Goal: Information Seeking & Learning: Learn about a topic

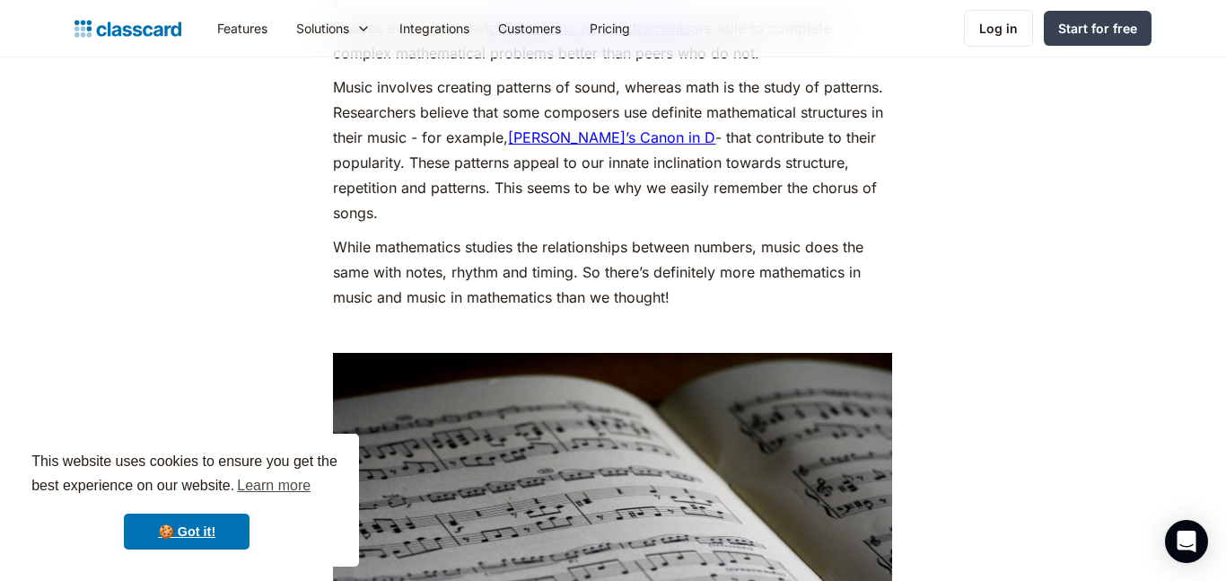
scroll to position [2692, 0]
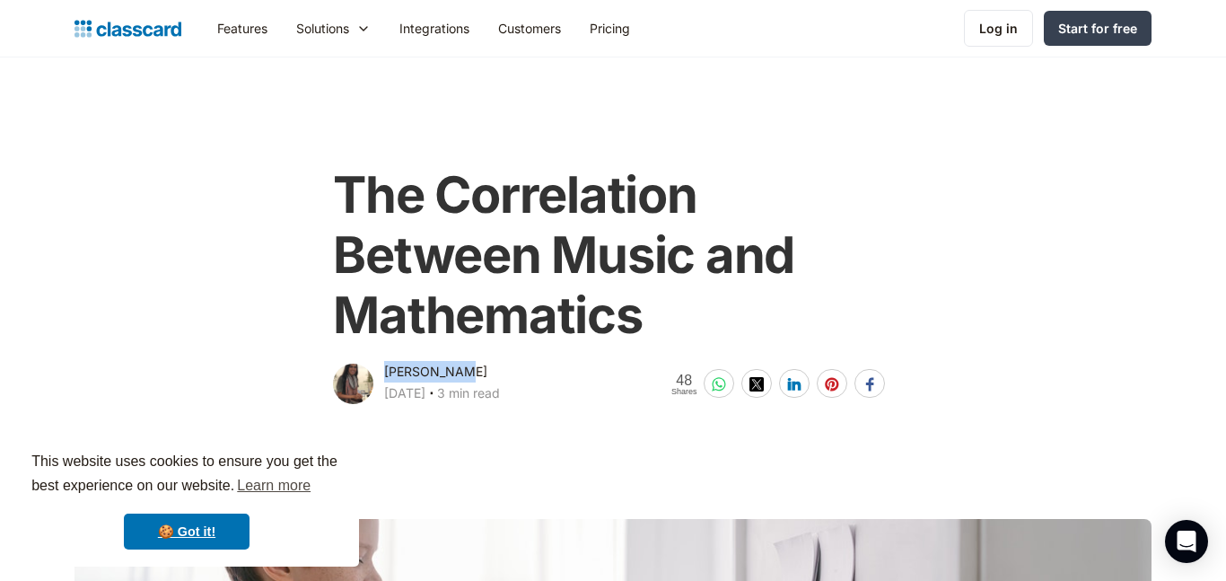
drag, startPoint x: 468, startPoint y: 368, endPoint x: 385, endPoint y: 374, distance: 82.8
click at [385, 374] on div "[PERSON_NAME] [DATE] ‧ 3 min read" at bounding box center [442, 384] width 116 height 47
copy div "[PERSON_NAME]"
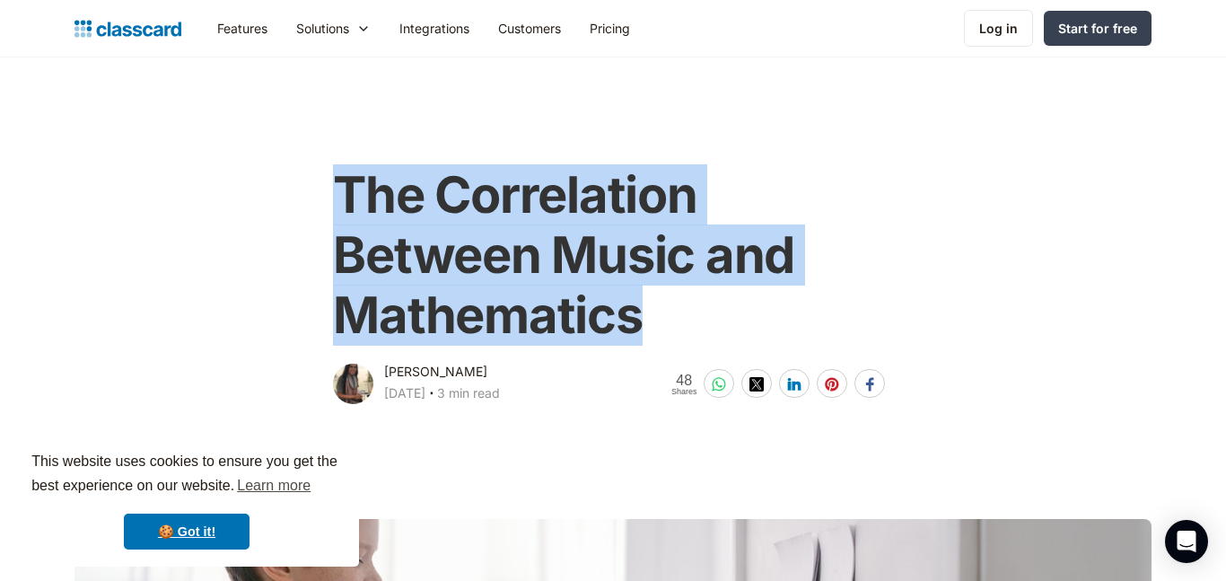
drag, startPoint x: 269, startPoint y: 220, endPoint x: 687, endPoint y: 309, distance: 426.8
click at [687, 309] on div "The Correlation Between Music and Mathematics [PERSON_NAME] [DATE] ‧ 3 min read…" at bounding box center [613, 277] width 730 height 260
copy h1 "The Correlation Between Music and Mathematics"
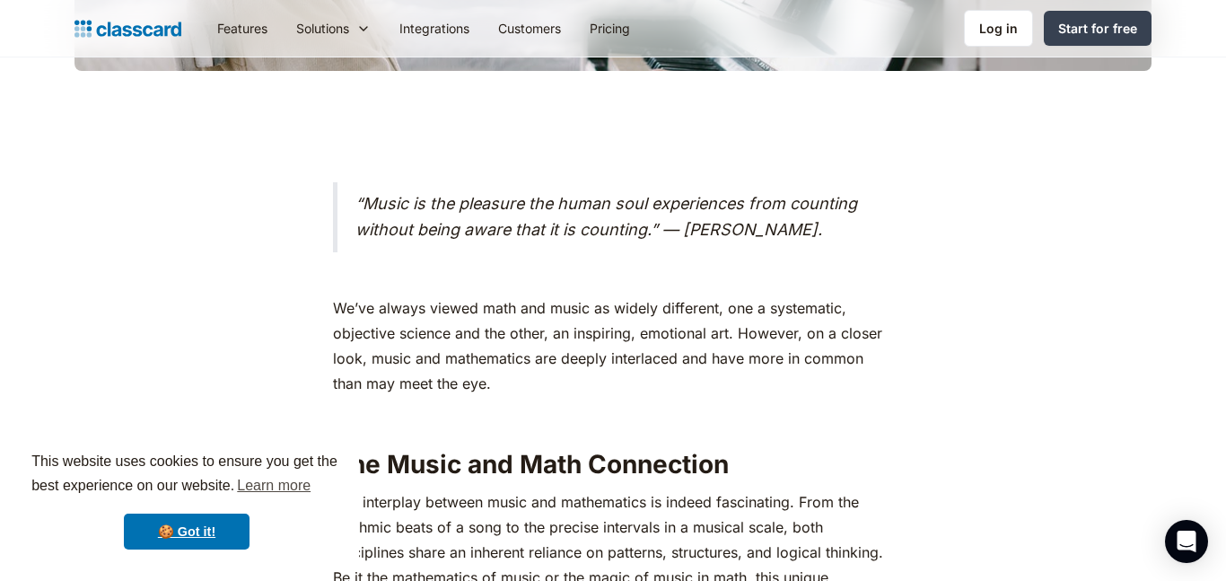
scroll to position [735, 0]
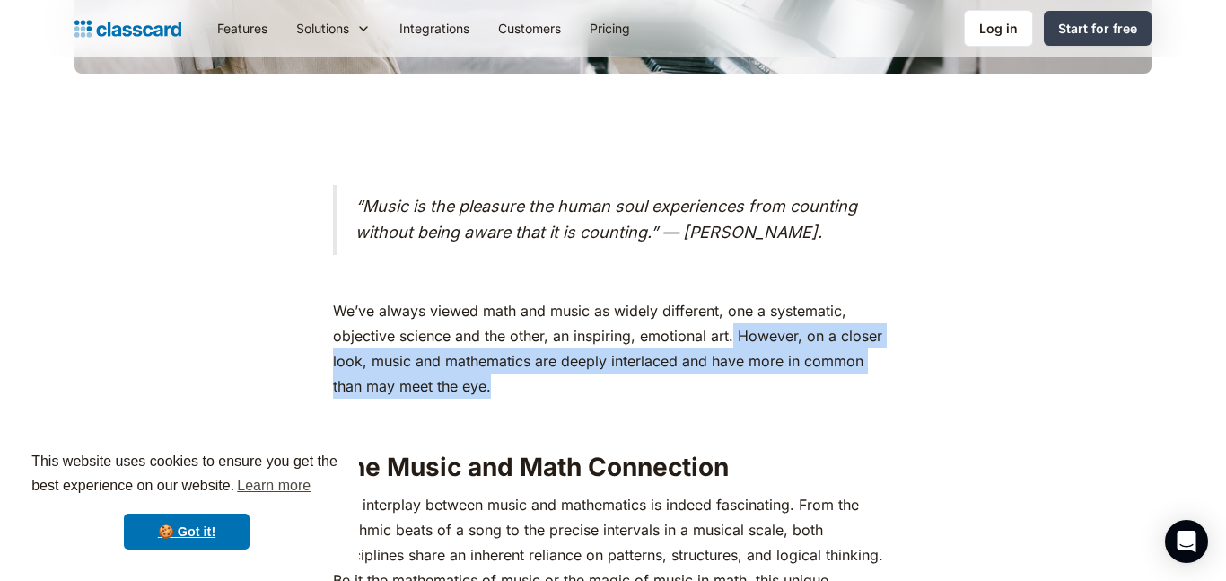
drag, startPoint x: 733, startPoint y: 364, endPoint x: 702, endPoint y: 408, distance: 54.8
click at [702, 399] on p "We’ve always viewed math and music as widely different, one a systematic, objec…" at bounding box center [612, 348] width 559 height 101
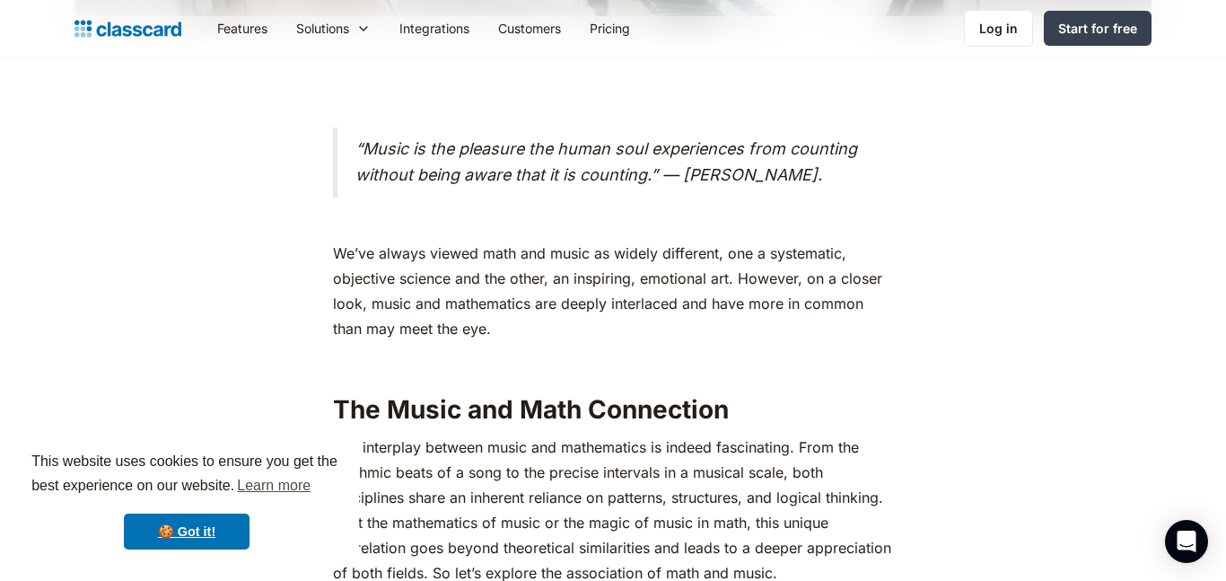
scroll to position [794, 0]
drag, startPoint x: 368, startPoint y: 323, endPoint x: 516, endPoint y: 364, distance: 153.8
drag, startPoint x: 515, startPoint y: 359, endPoint x: 460, endPoint y: 350, distance: 56.4
click at [460, 339] on p "We’ve always viewed math and music as widely different, one a systematic, objec…" at bounding box center [612, 289] width 559 height 101
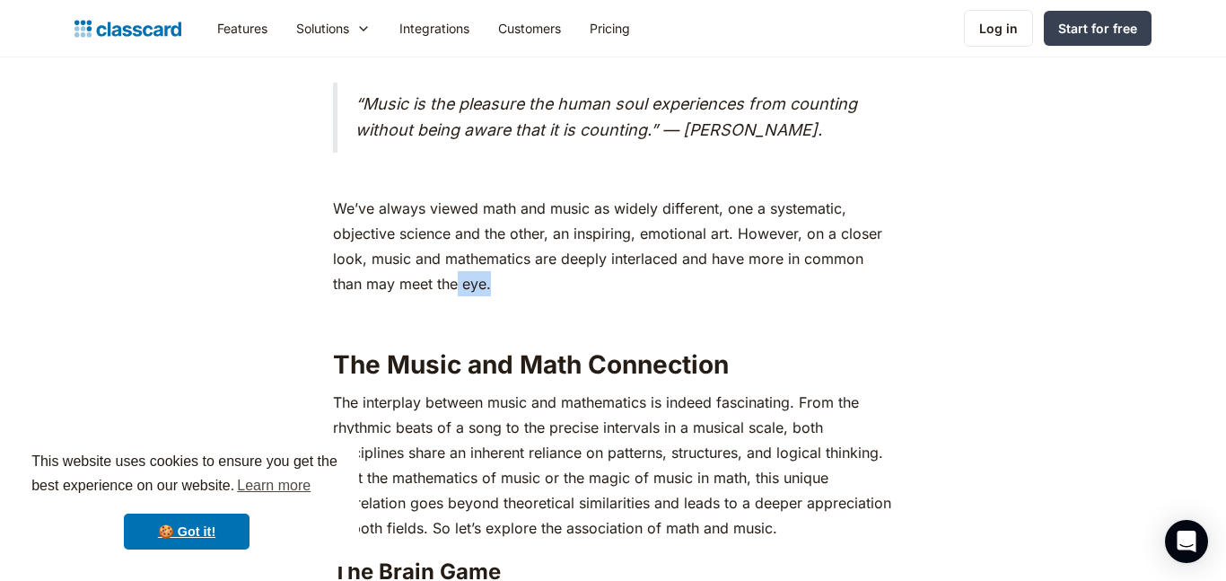
scroll to position [835, 0]
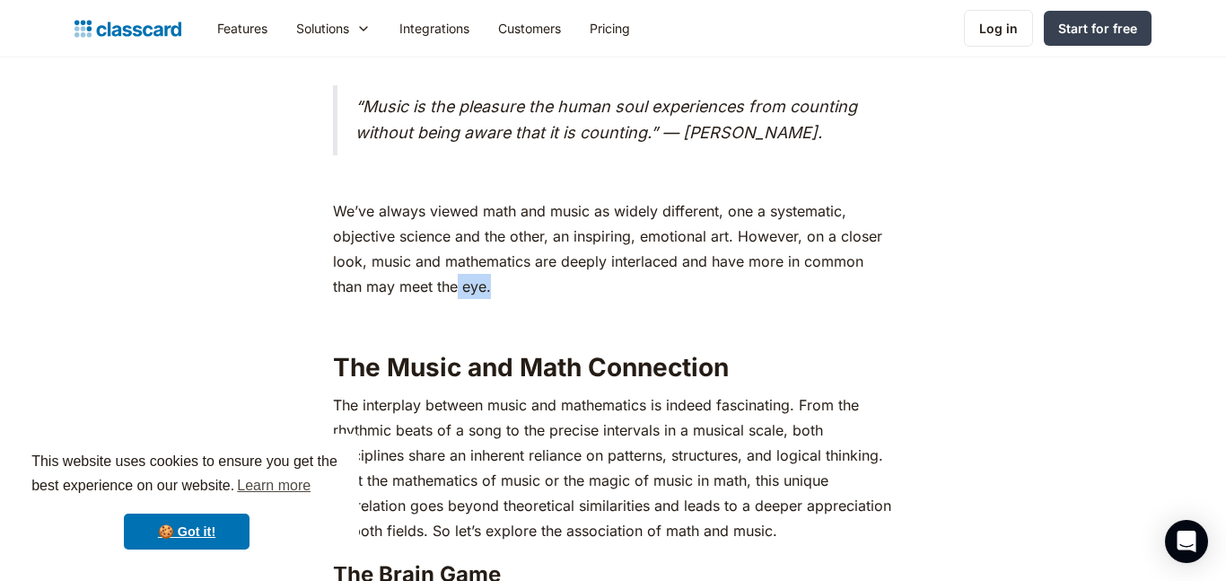
click at [497, 299] on p "We’ve always viewed math and music as widely different, one a systematic, objec…" at bounding box center [612, 248] width 559 height 101
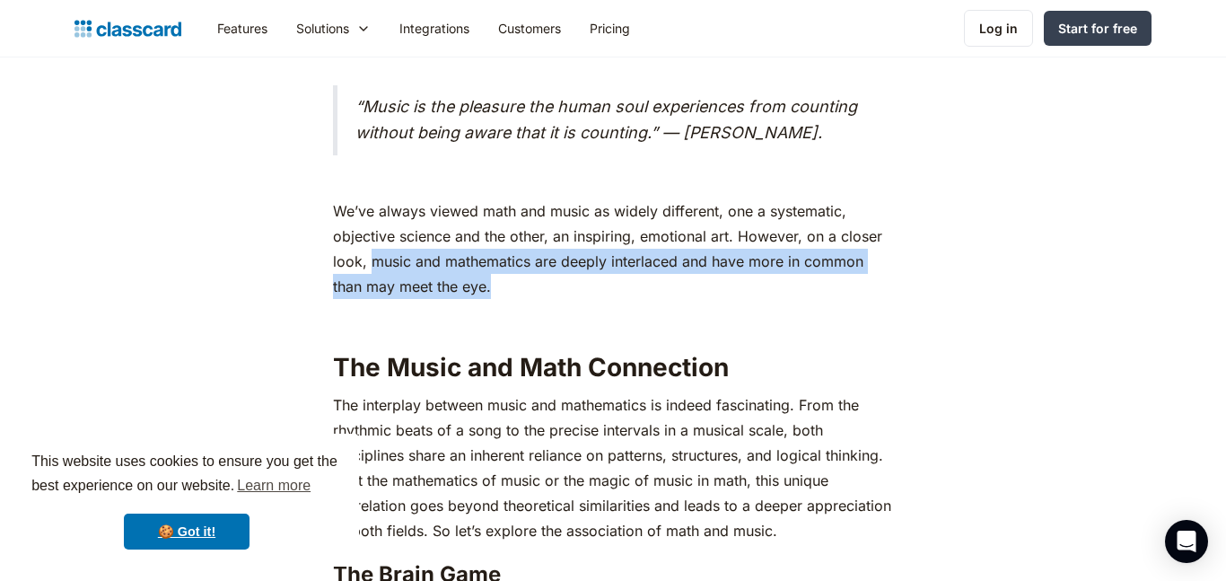
drag, startPoint x: 508, startPoint y: 313, endPoint x: 376, endPoint y: 295, distance: 133.2
click at [376, 295] on p "We’ve always viewed math and music as widely different, one a systematic, objec…" at bounding box center [612, 248] width 559 height 101
copy p "usic and mathematics are deeply interlaced and have more in common than may mee…"
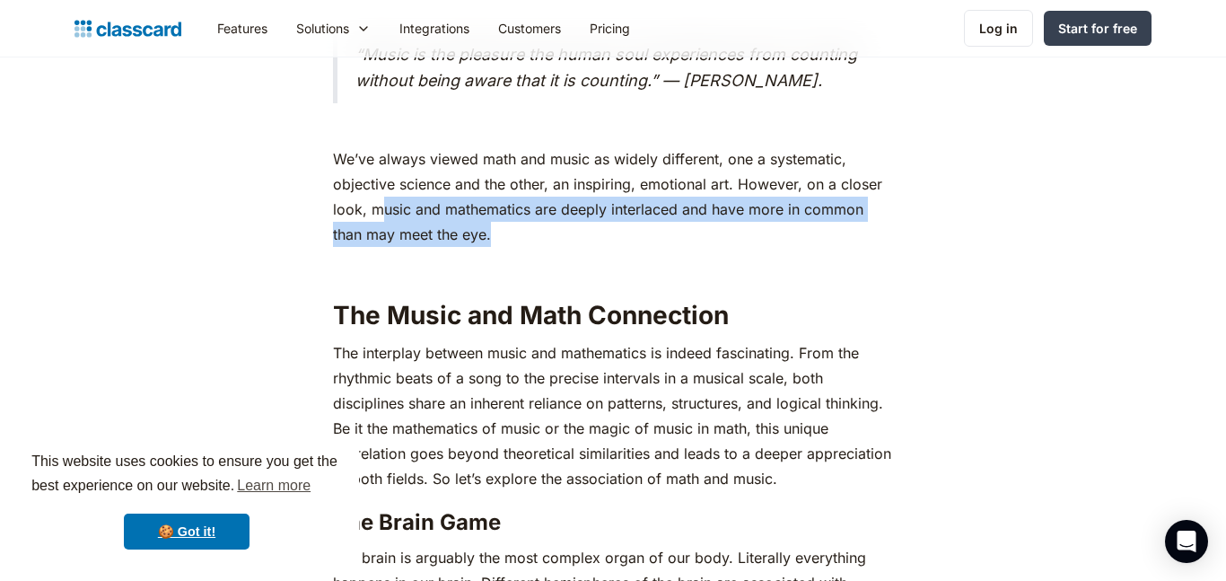
scroll to position [890, 0]
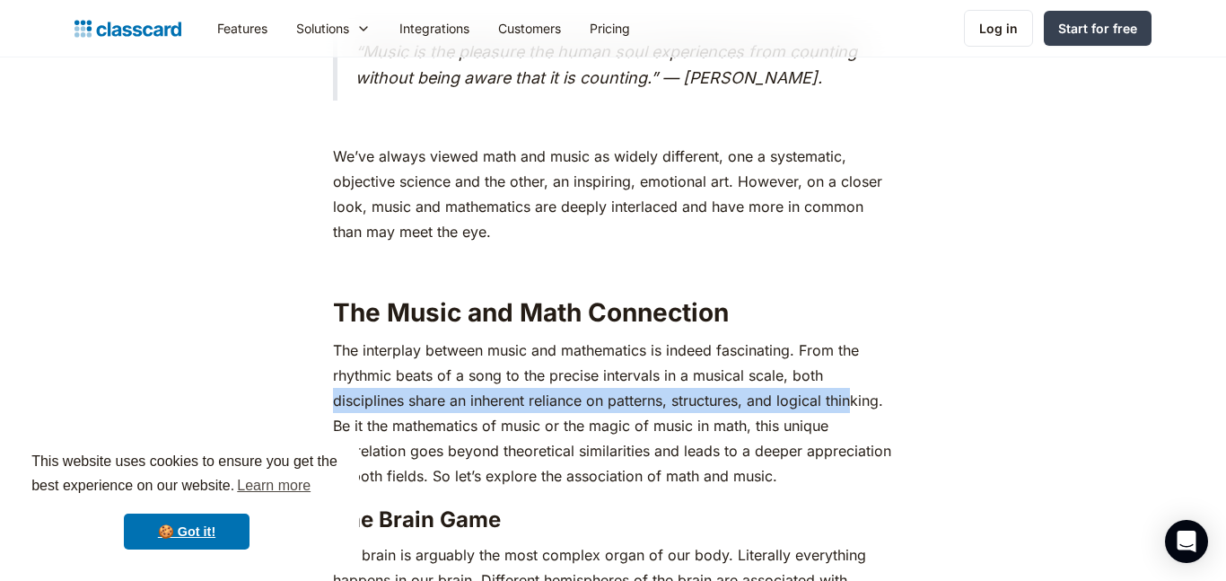
drag, startPoint x: 333, startPoint y: 424, endPoint x: 850, endPoint y: 419, distance: 517.1
click at [850, 419] on p "The interplay between music and mathematics is indeed fascinating. From the rhy…" at bounding box center [612, 413] width 559 height 151
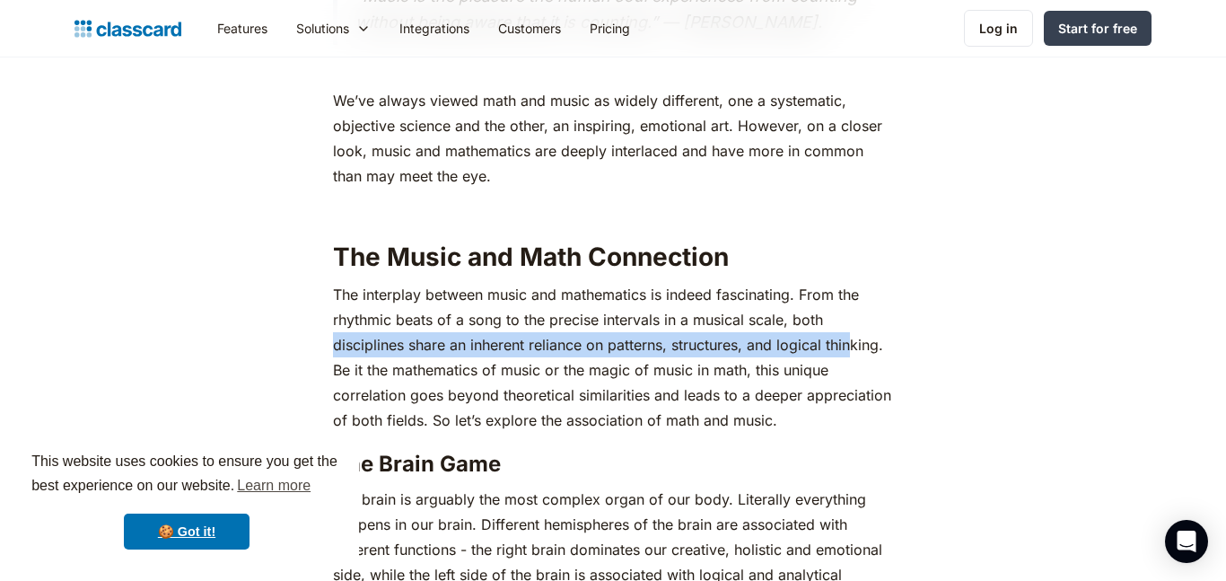
scroll to position [935, 0]
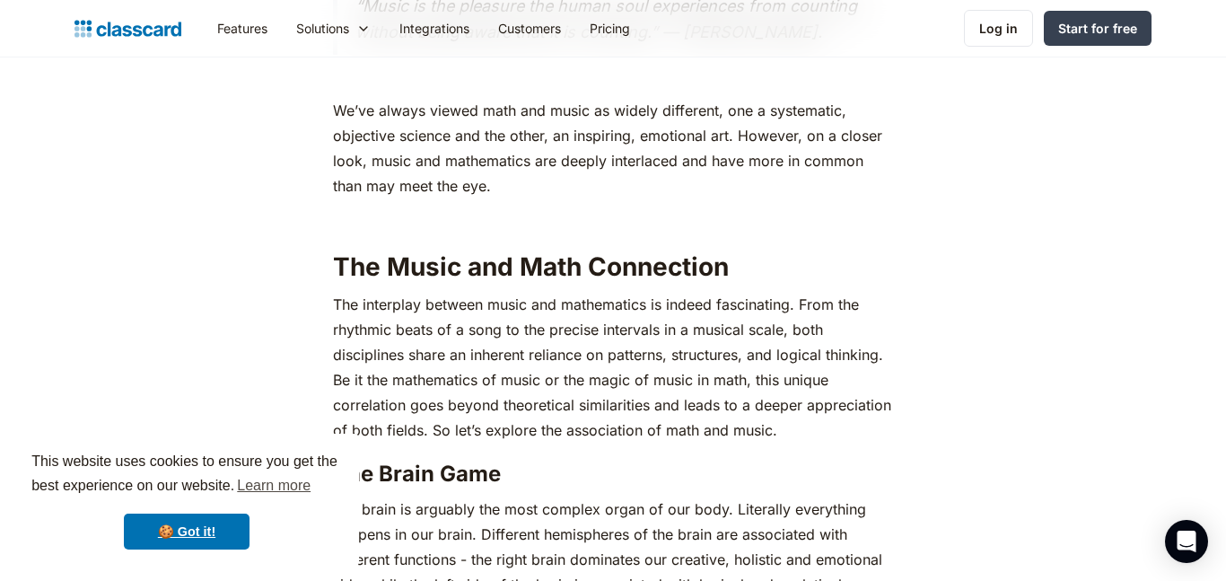
click at [888, 395] on p "The interplay between music and mathematics is indeed fascinating. From the rhy…" at bounding box center [612, 367] width 559 height 151
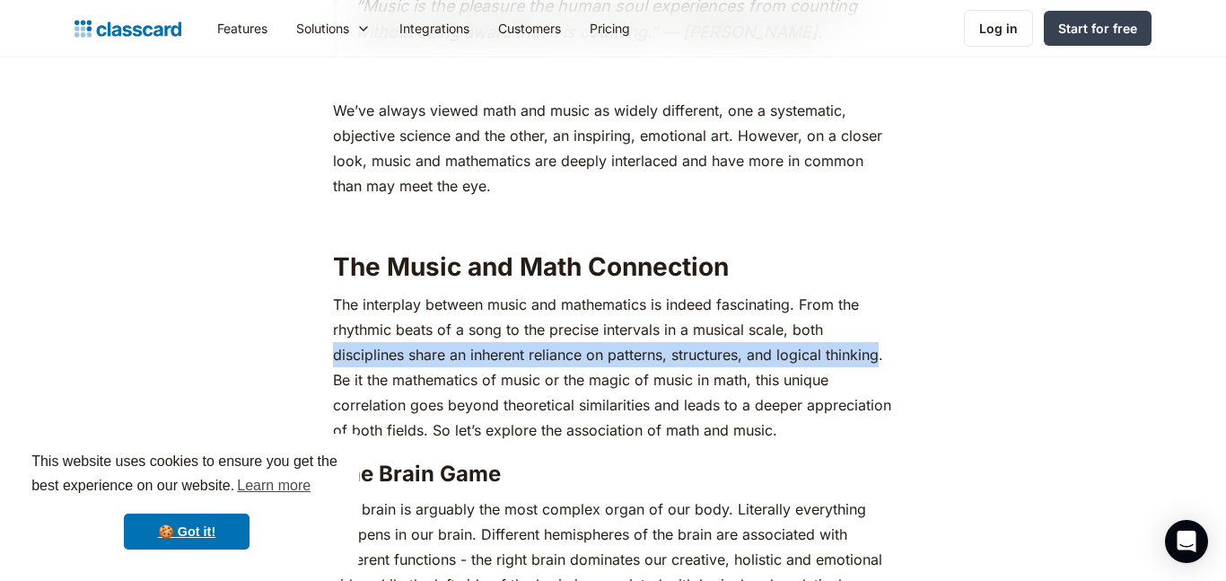
drag, startPoint x: 881, startPoint y: 384, endPoint x: 338, endPoint y: 382, distance: 543.1
click at [338, 382] on p "The interplay between music and mathematics is indeed fascinating. From the rhy…" at bounding box center [612, 367] width 559 height 151
drag, startPoint x: 790, startPoint y: 349, endPoint x: 883, endPoint y: 381, distance: 98.5
click at [883, 381] on p "The interplay between music and mathematics is indeed fascinating. From the rhy…" at bounding box center [612, 367] width 559 height 151
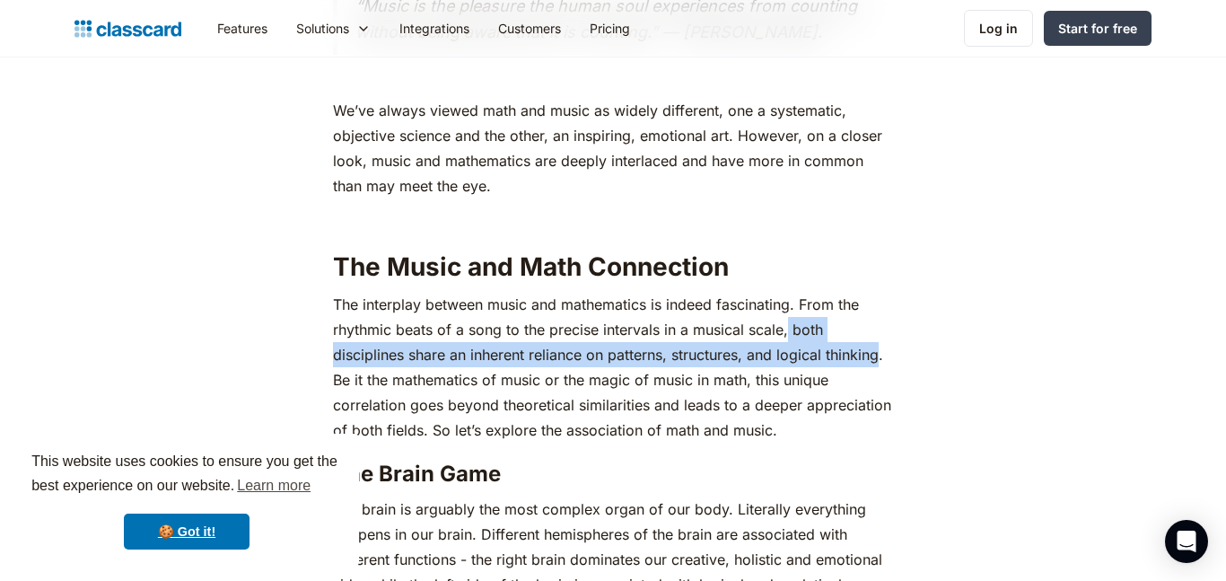
copy p "both disciplines share an inherent reliance on patterns, structures, and logica…"
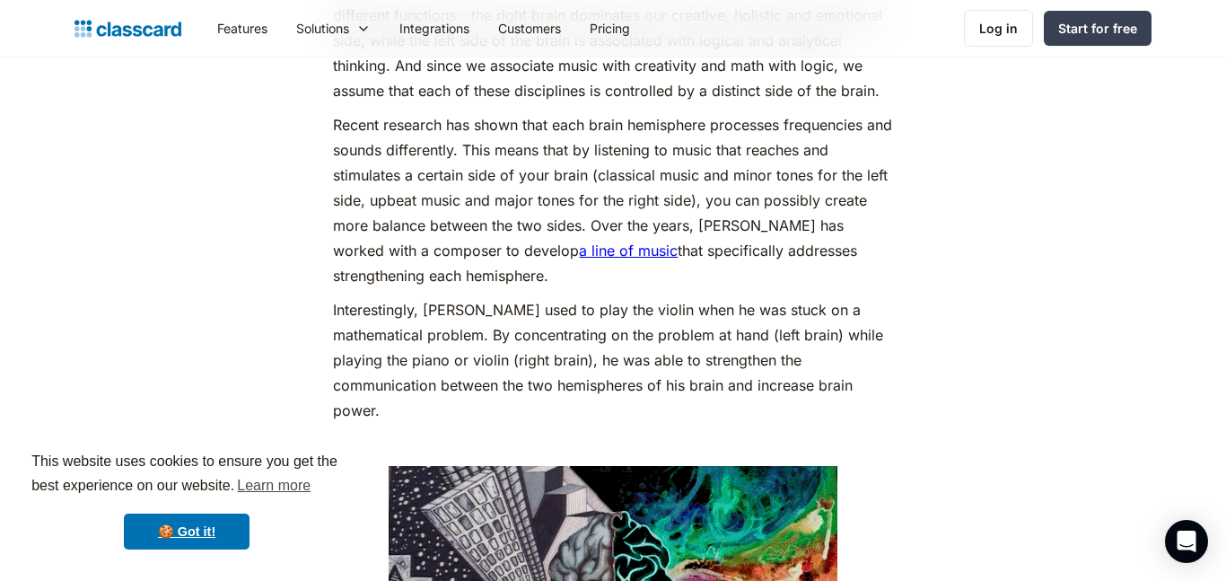
scroll to position [1481, 0]
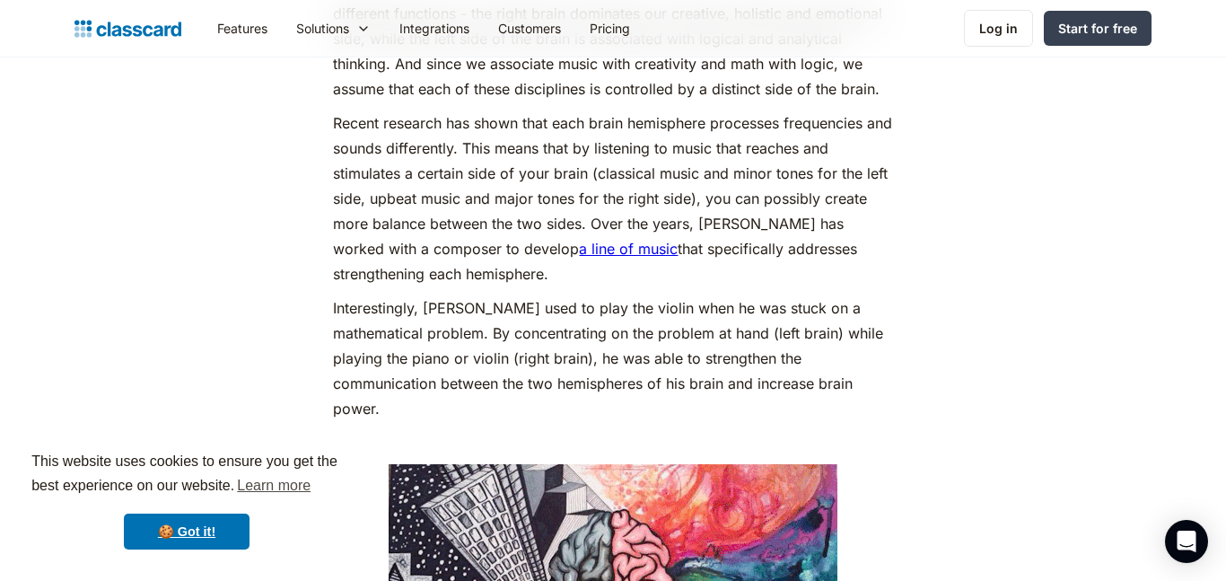
drag, startPoint x: 531, startPoint y: 224, endPoint x: 567, endPoint y: 268, distance: 57.4
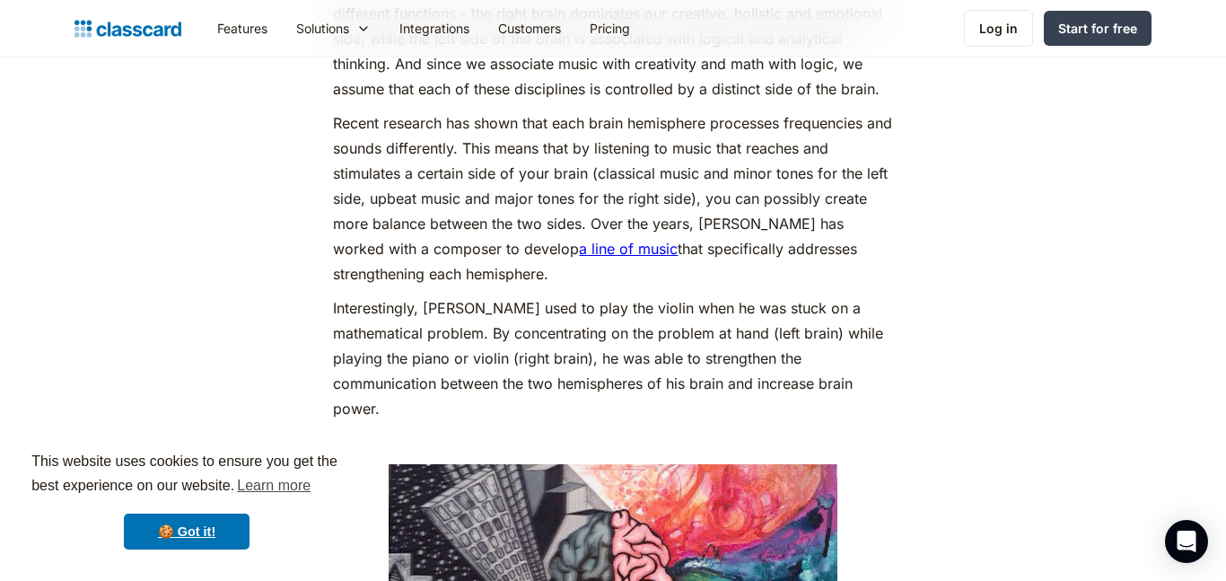
click at [567, 268] on p "Recent research has shown that each brain hemisphere processes frequencies and …" at bounding box center [612, 198] width 559 height 176
click at [567, 263] on p "Recent research has shown that each brain hemisphere processes frequencies and …" at bounding box center [612, 198] width 559 height 176
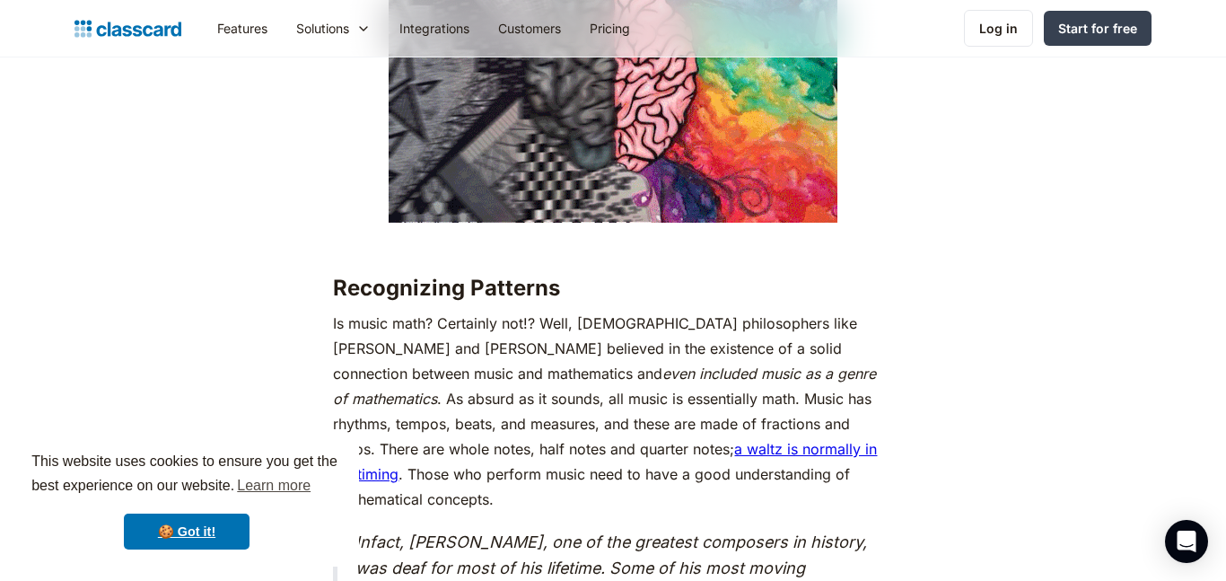
scroll to position [3847, 0]
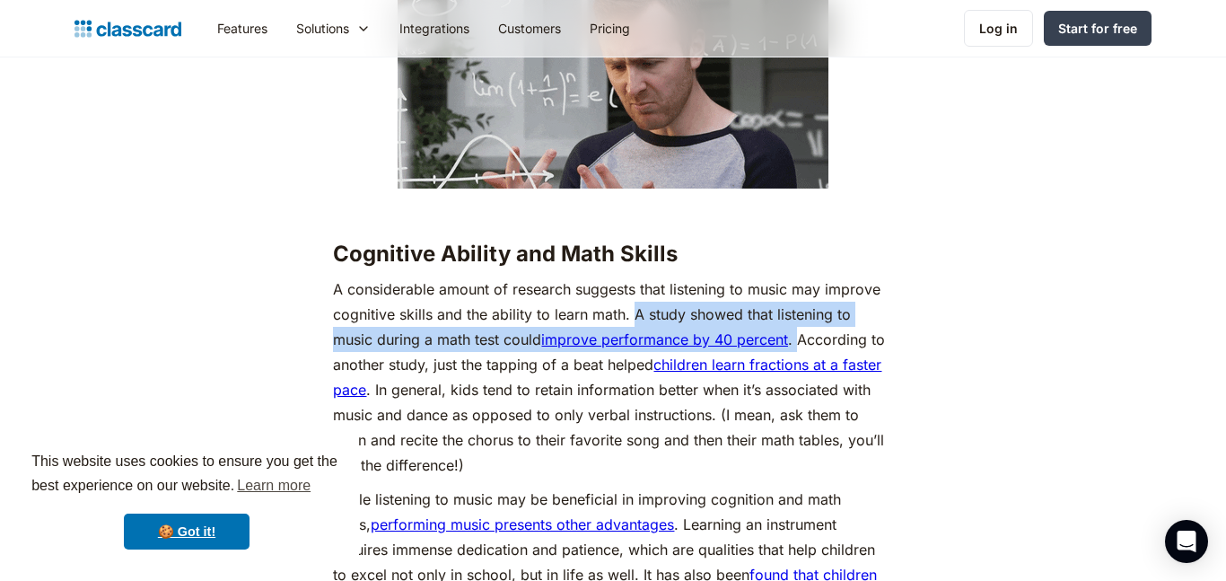
drag, startPoint x: 635, startPoint y: 264, endPoint x: 798, endPoint y: 291, distance: 165.6
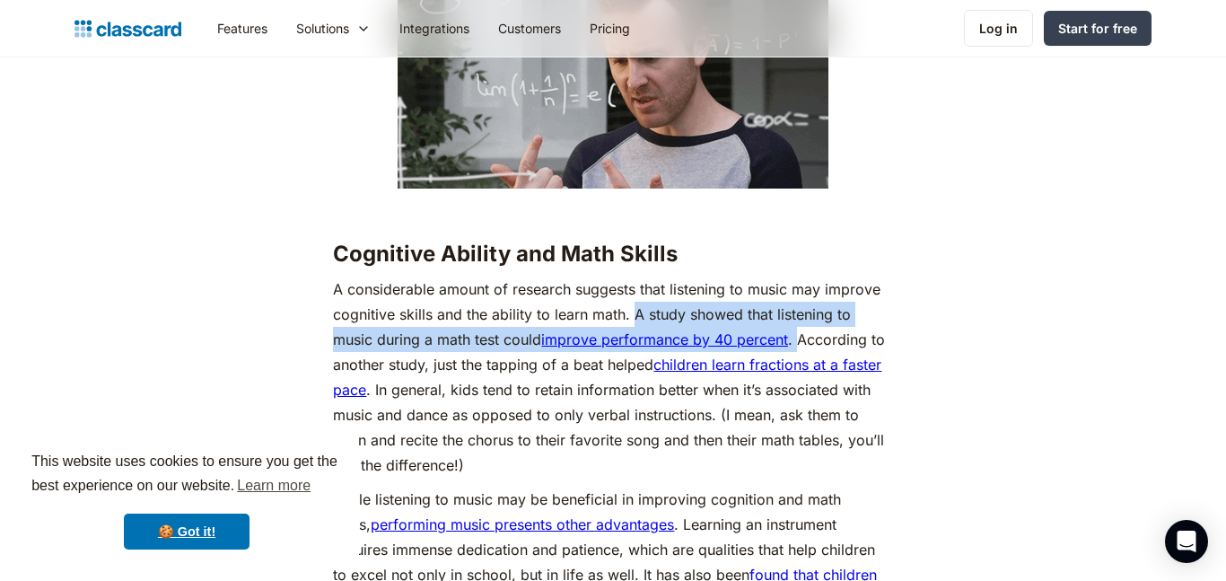
click at [798, 291] on p "A considerable amount of research suggests that listening to music may improve …" at bounding box center [612, 376] width 559 height 201
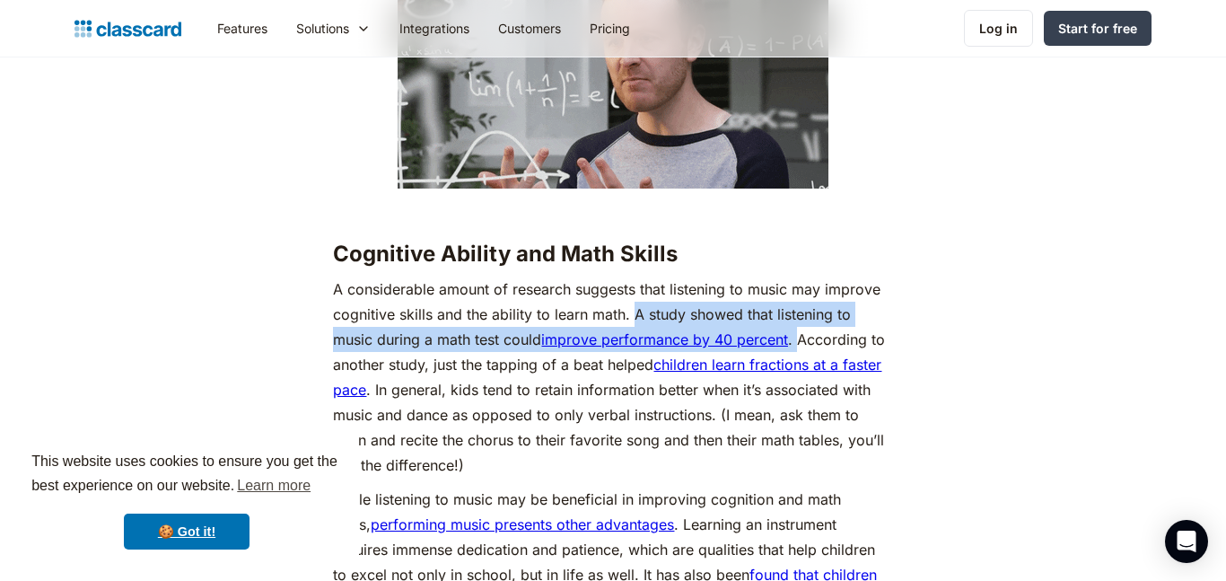
copy p "A study showed that listening to music during a math test could improve perform…"
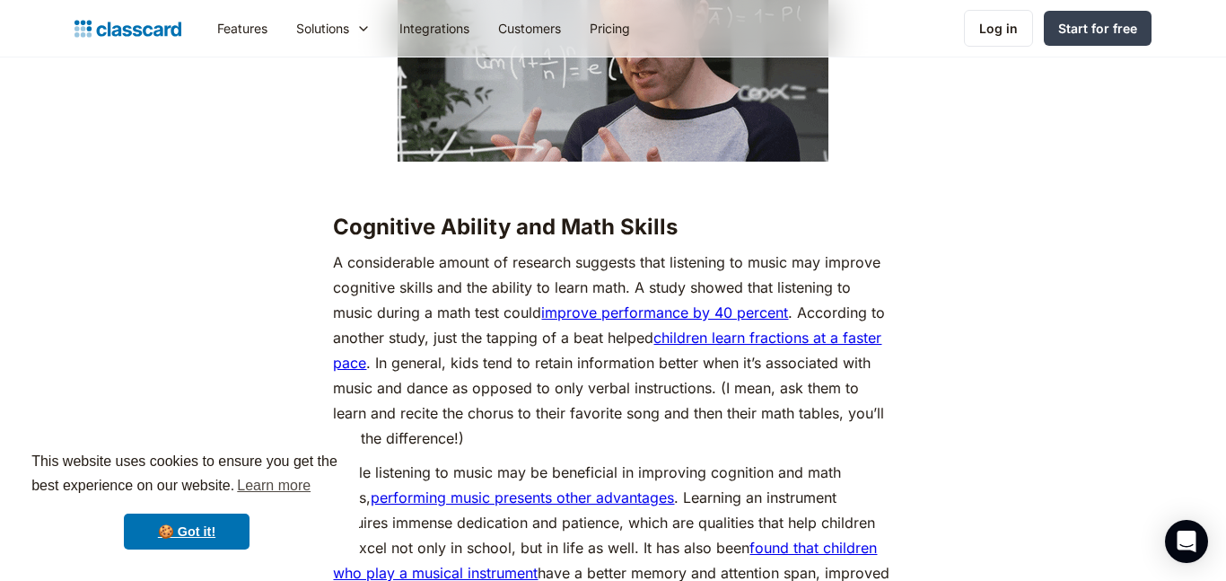
scroll to position [3863, 0]
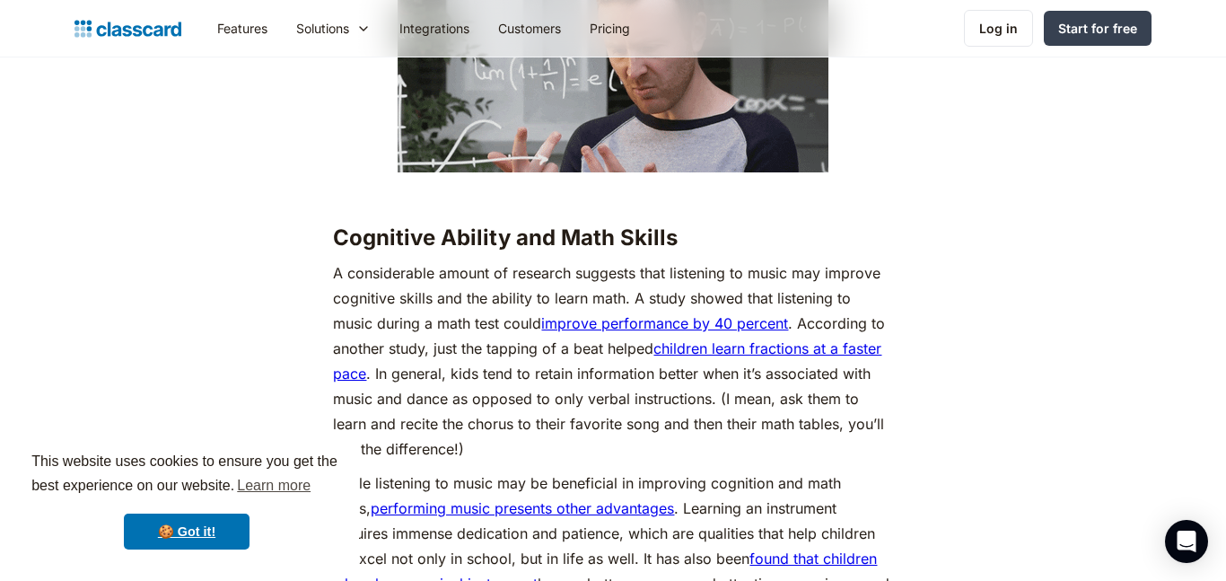
click at [492, 300] on p "A considerable amount of research suggests that listening to music may improve …" at bounding box center [612, 360] width 559 height 201
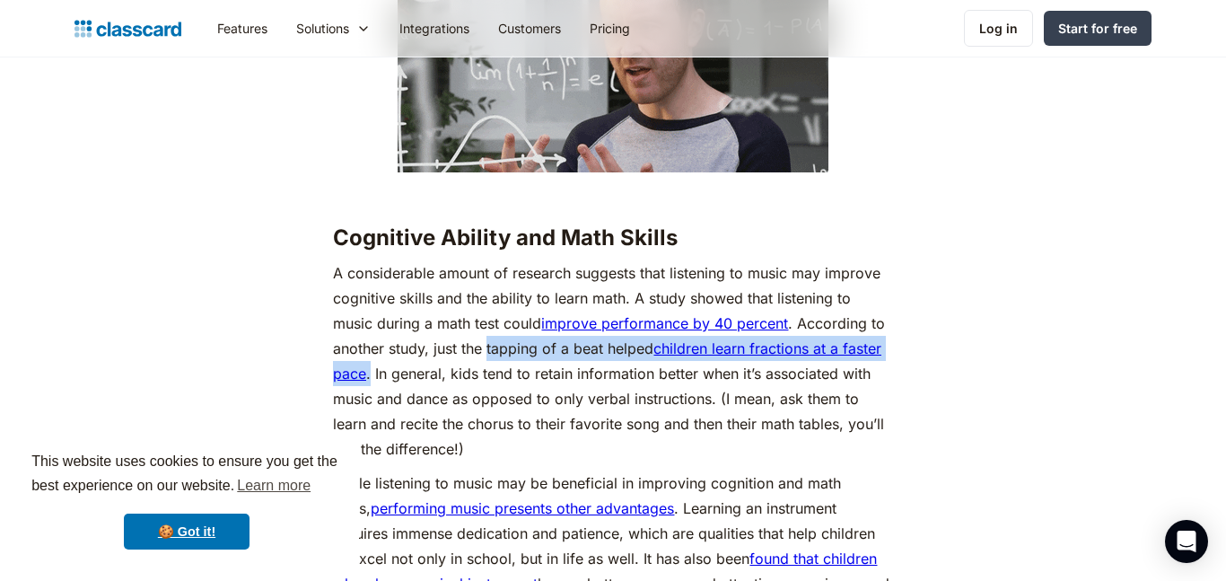
drag, startPoint x: 489, startPoint y: 303, endPoint x: 370, endPoint y: 322, distance: 121.0
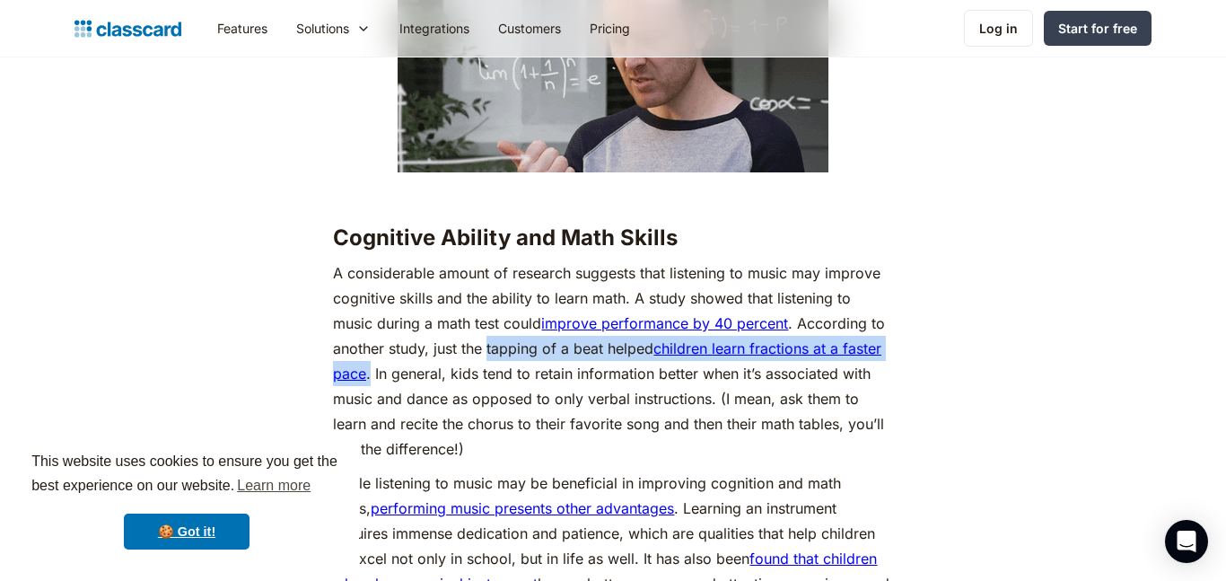
click at [370, 322] on p "A considerable amount of research suggests that listening to music may improve …" at bounding box center [612, 360] width 559 height 201
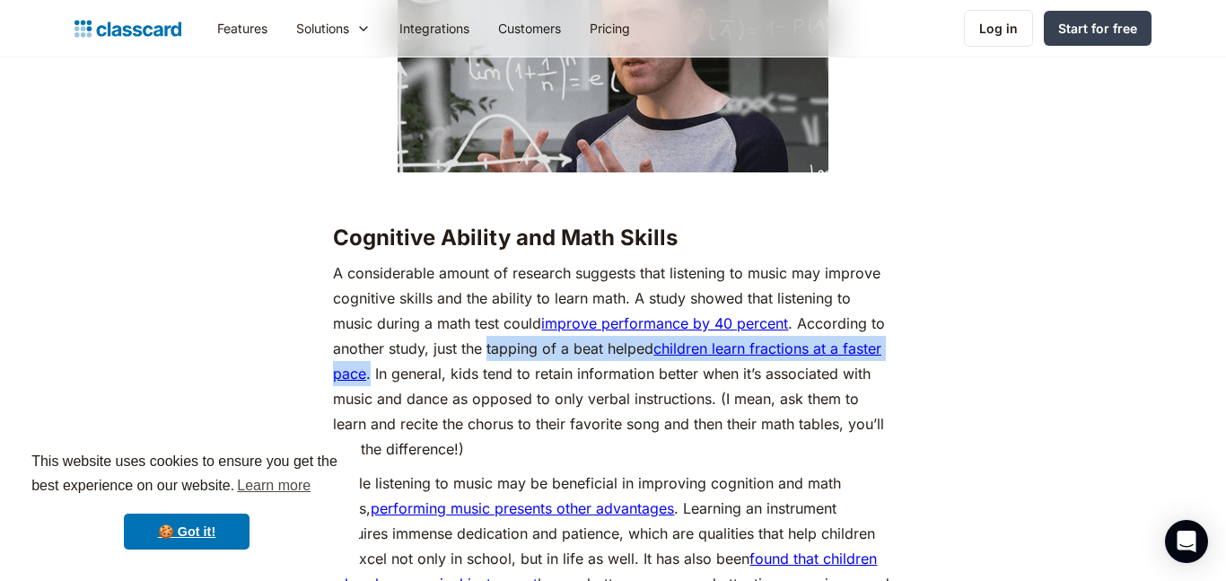
copy p "tapping of a beat helped children learn fractions at a faster pace ."
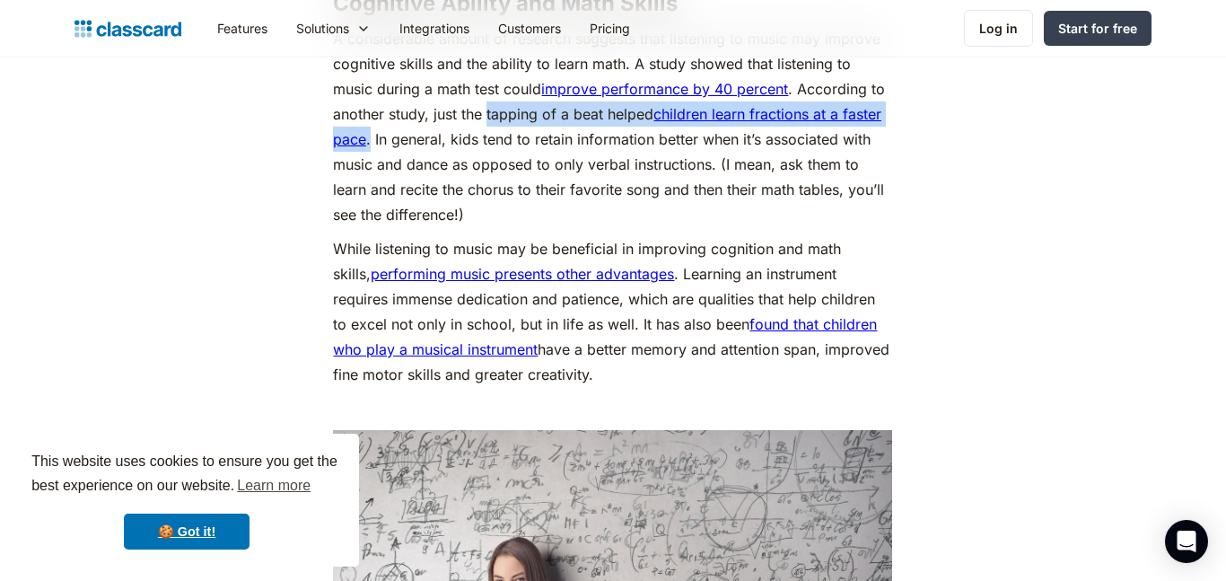
scroll to position [4085, 0]
